Goal: Transaction & Acquisition: Purchase product/service

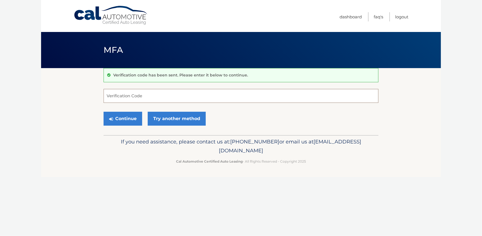
click at [150, 97] on input "Verification Code" at bounding box center [241, 96] width 275 height 14
type input "245472"
click at [104, 112] on button "Continue" at bounding box center [123, 119] width 39 height 14
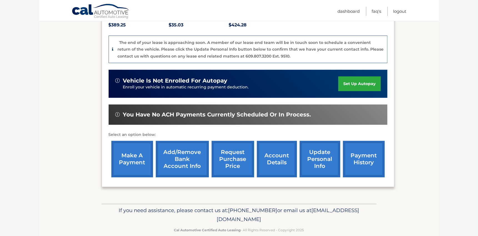
scroll to position [133, 0]
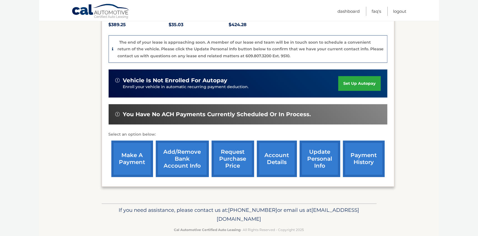
click at [137, 154] on link "make a payment" at bounding box center [132, 158] width 42 height 36
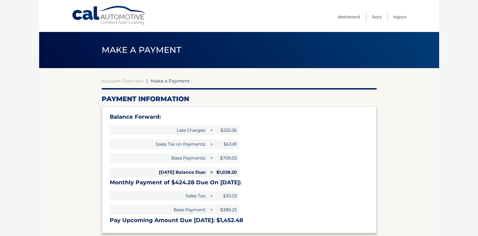
select select "MTFiM2I1MDAtOWYyZi00NGM5LThlZDctM2VkNGI2NjZlZTQ0"
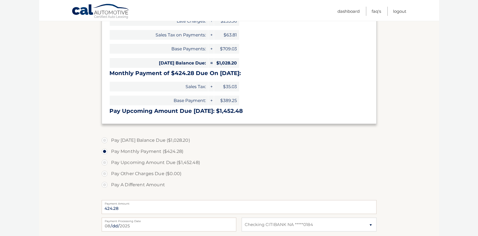
scroll to position [111, 0]
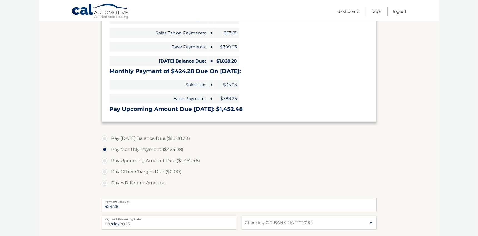
click at [105, 139] on label "Pay Today's Balance Due ($1,028.20)" at bounding box center [239, 138] width 275 height 11
click at [105, 139] on input "Pay Today's Balance Due ($1,028.20)" at bounding box center [107, 137] width 6 height 9
radio input "true"
type input "1028.20"
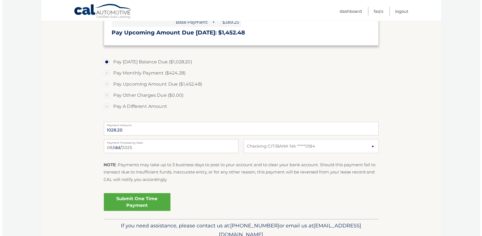
scroll to position [212, 0]
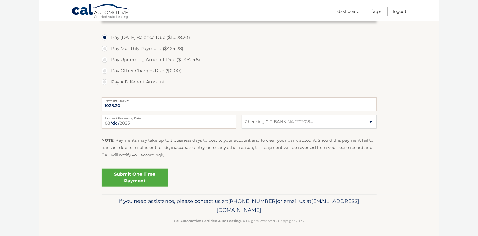
click at [132, 181] on link "Submit One Time Payment" at bounding box center [135, 178] width 67 height 18
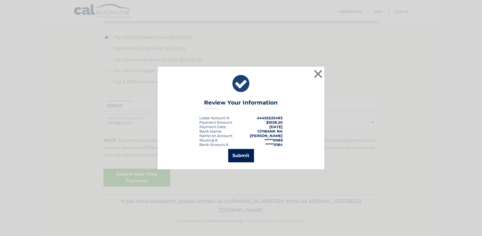
click at [242, 155] on button "Submit" at bounding box center [241, 155] width 26 height 13
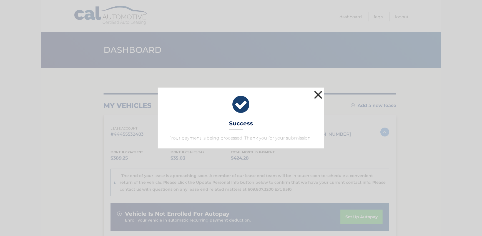
click at [321, 97] on button "×" at bounding box center [318, 94] width 11 height 11
